Goal: Task Accomplishment & Management: Complete application form

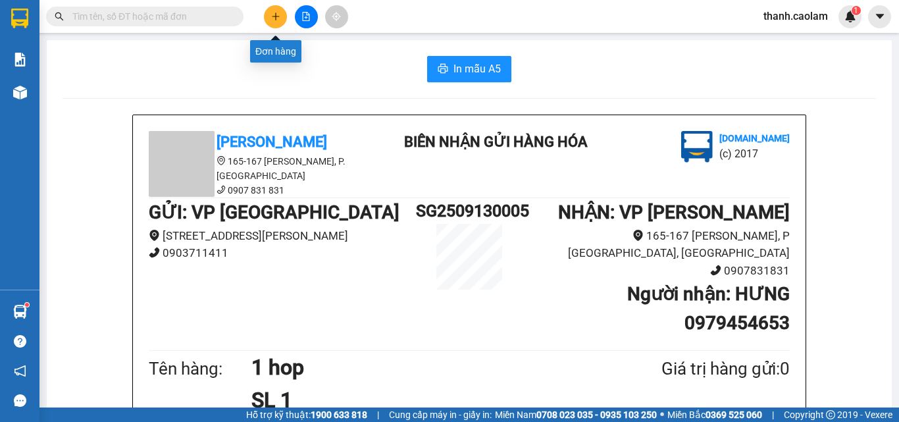
click at [273, 14] on icon "plus" at bounding box center [275, 16] width 9 height 9
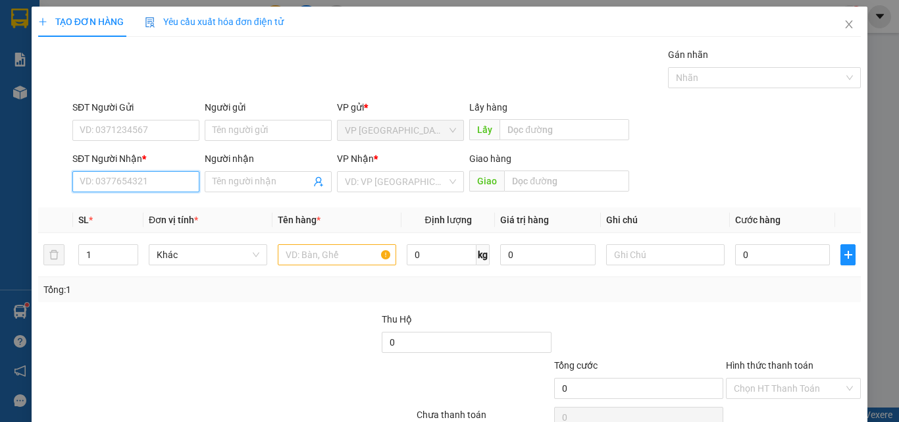
click at [150, 174] on input "SĐT Người Nhận *" at bounding box center [135, 181] width 127 height 21
type input "0943552986"
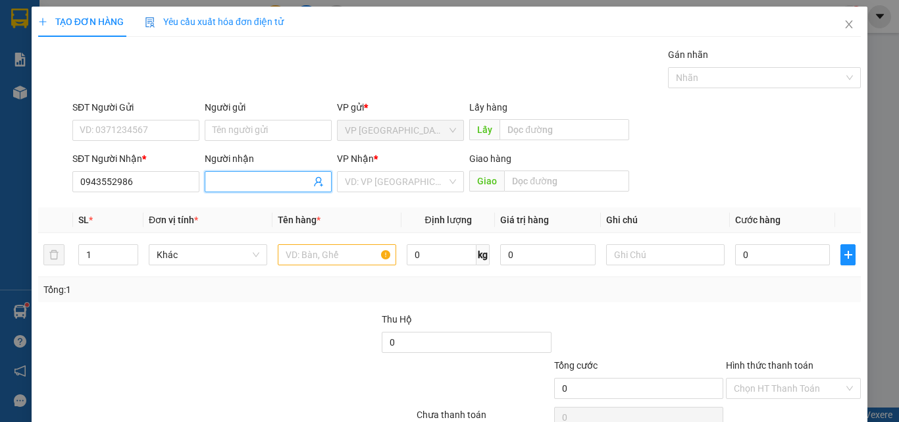
click at [260, 178] on input "Người nhận" at bounding box center [262, 181] width 98 height 14
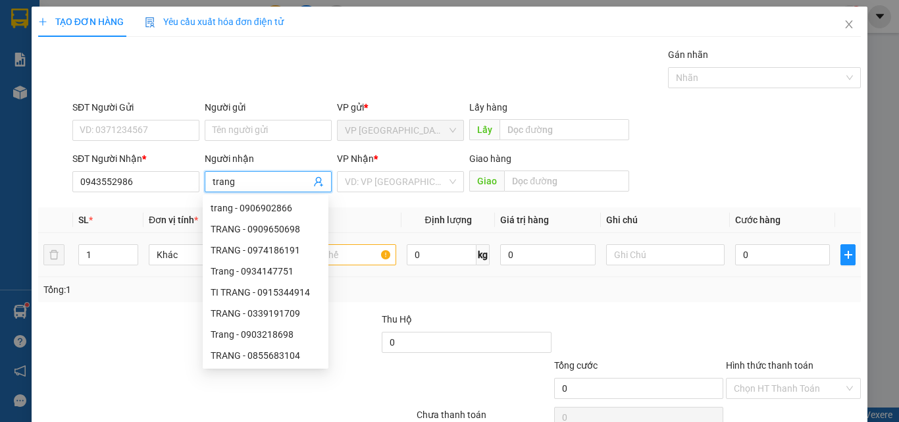
type input "trang"
click at [357, 252] on input "text" at bounding box center [337, 254] width 118 height 21
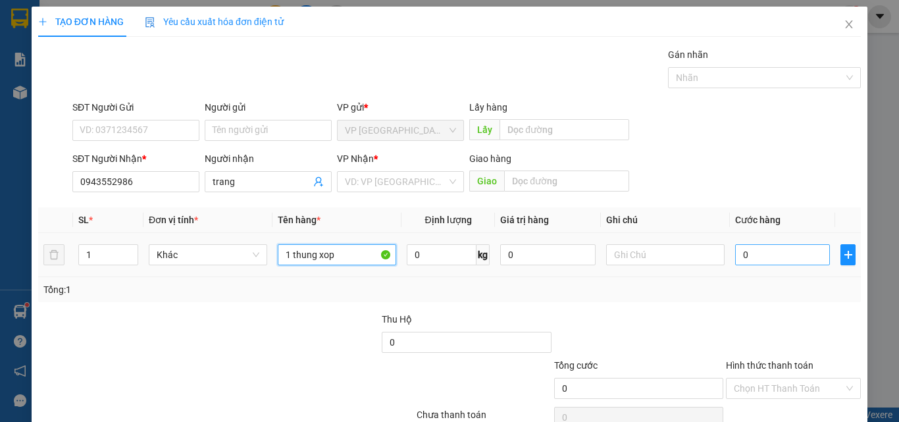
type input "1 thung xop"
click at [781, 255] on input "0" at bounding box center [782, 254] width 95 height 21
type input "4"
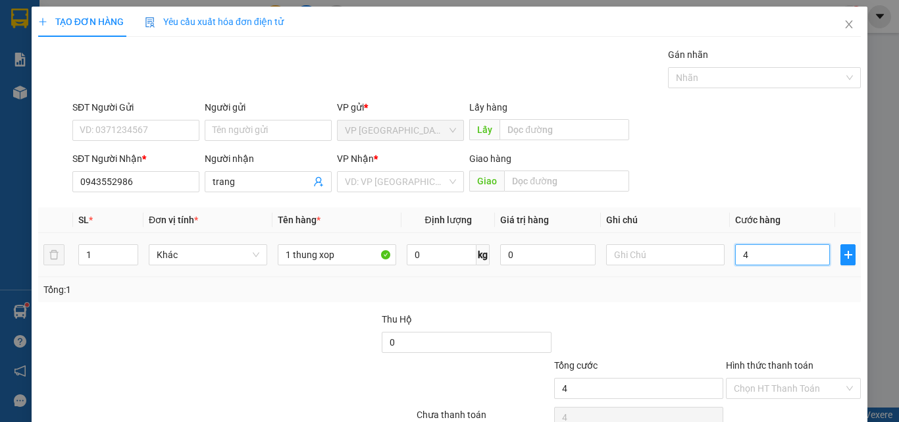
type input "40"
type input "400"
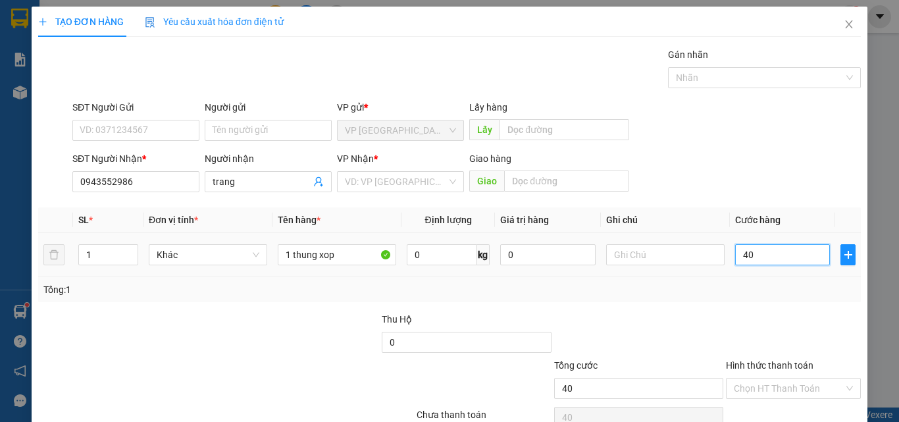
type input "400"
type input "4.000"
type input "40.000"
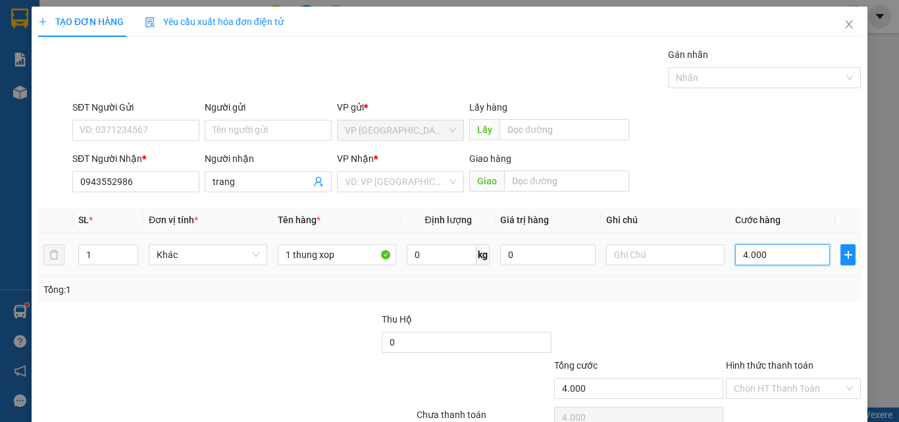
type input "40.000"
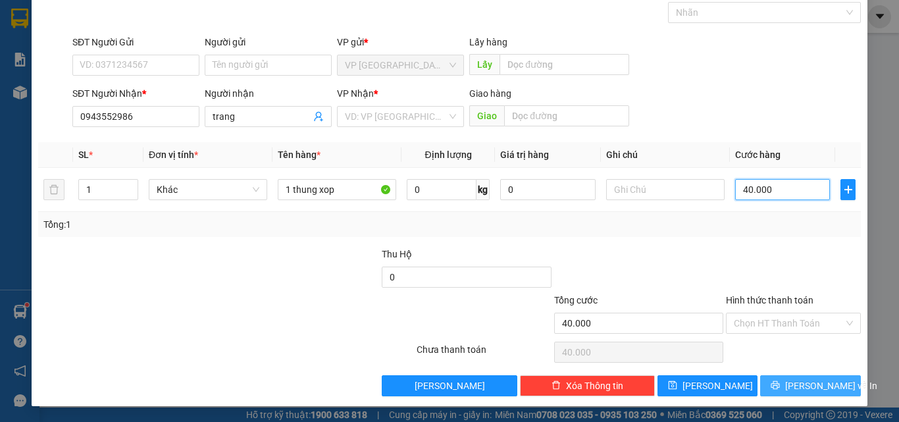
type input "40.000"
click at [777, 384] on icon "printer" at bounding box center [776, 385] width 9 height 9
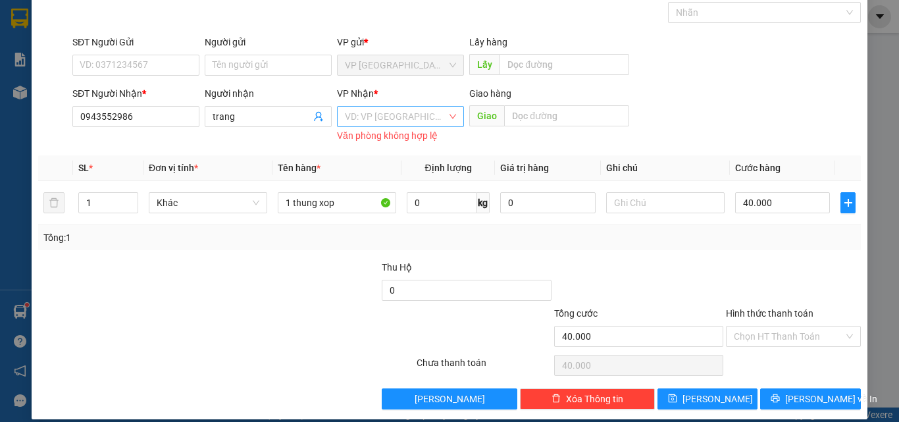
click at [406, 118] on input "search" at bounding box center [396, 117] width 102 height 20
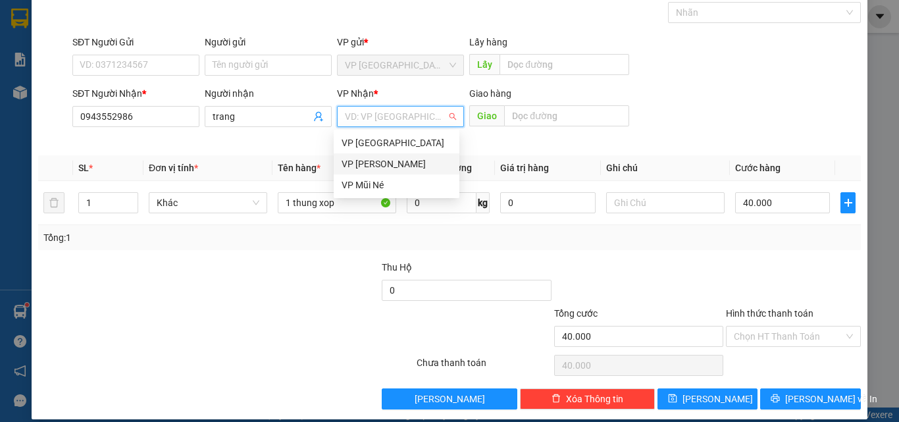
click at [391, 165] on div "VP [PERSON_NAME]" at bounding box center [397, 164] width 110 height 14
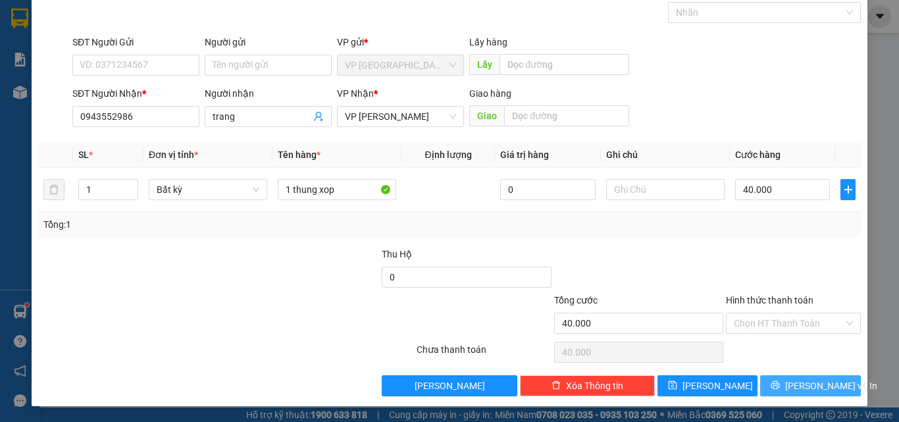
click at [805, 384] on span "[PERSON_NAME] và In" at bounding box center [831, 386] width 92 height 14
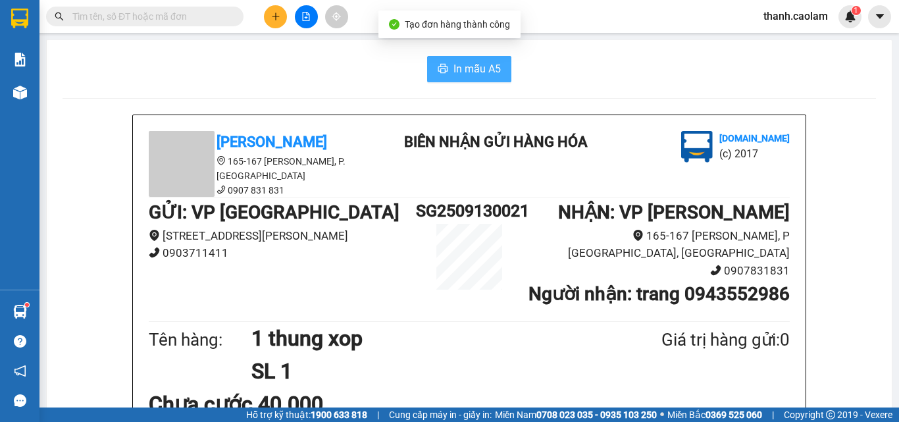
click at [483, 63] on span "In mẫu A5" at bounding box center [477, 69] width 47 height 16
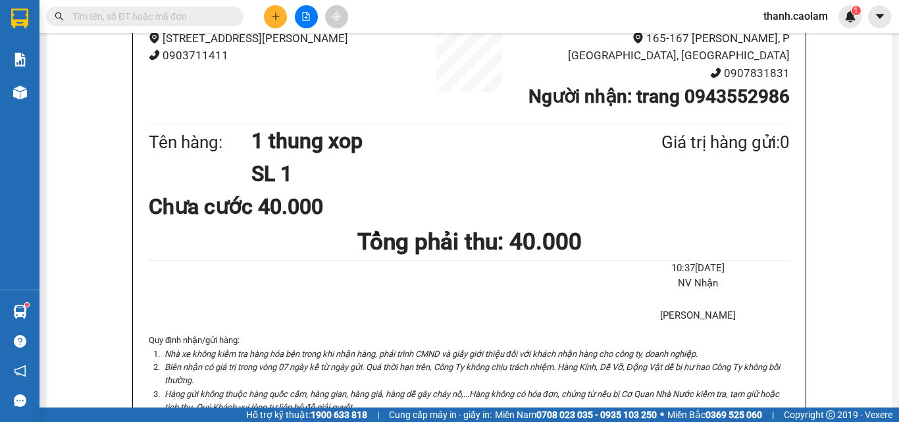
scroll to position [66, 0]
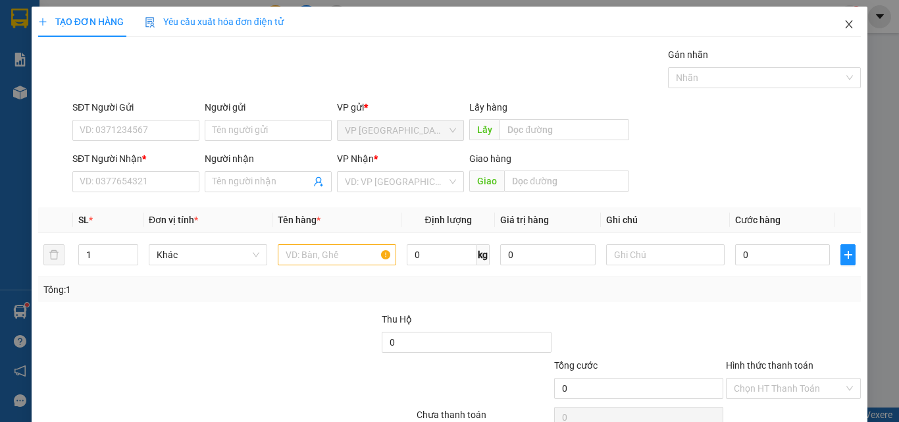
click at [844, 20] on icon "close" at bounding box center [849, 24] width 11 height 11
